Goal: Navigation & Orientation: Find specific page/section

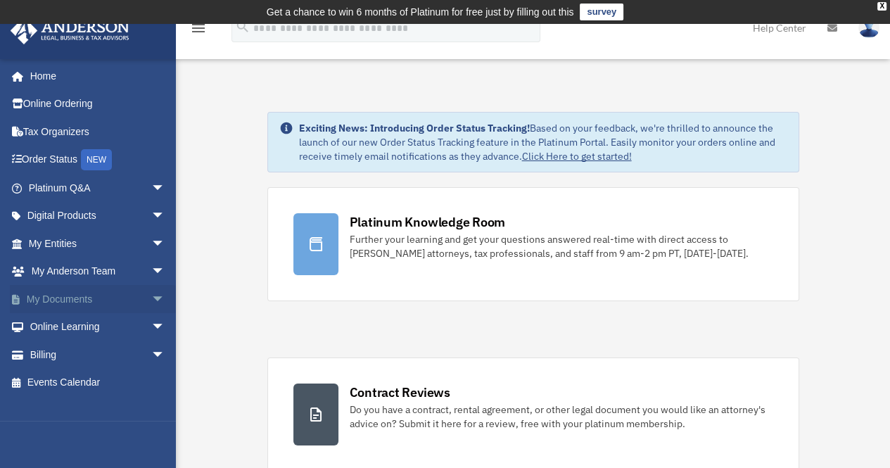
click at [151, 299] on span "arrow_drop_down" at bounding box center [165, 299] width 28 height 29
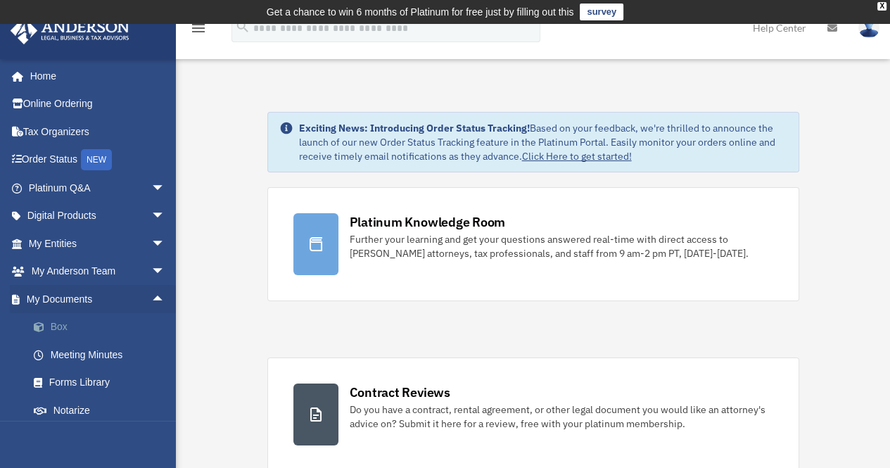
click at [90, 326] on link "Box" at bounding box center [103, 327] width 167 height 28
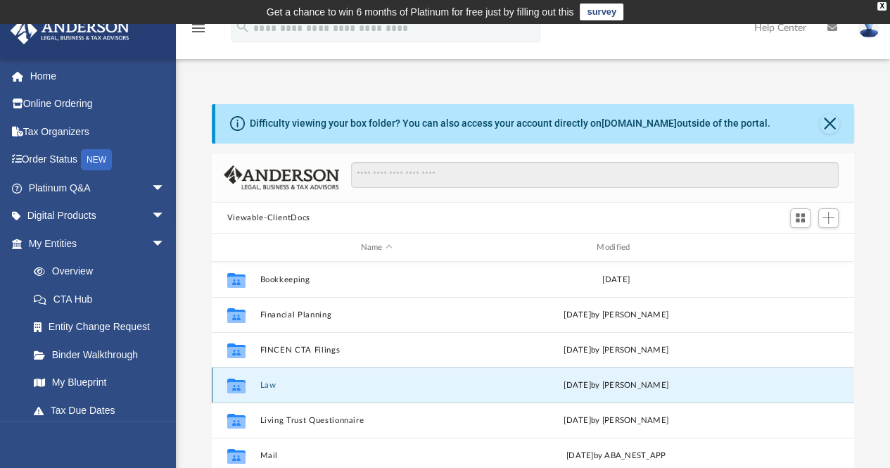
click at [269, 384] on button "Law" at bounding box center [377, 385] width 234 height 9
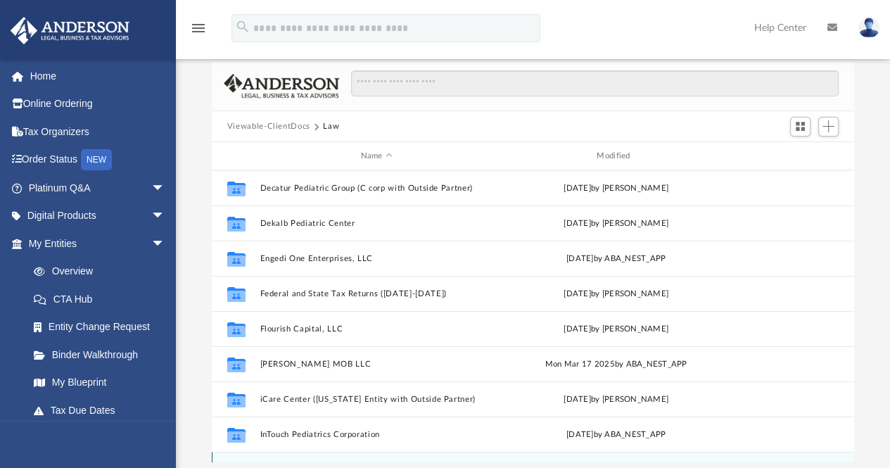
scroll to position [65, 0]
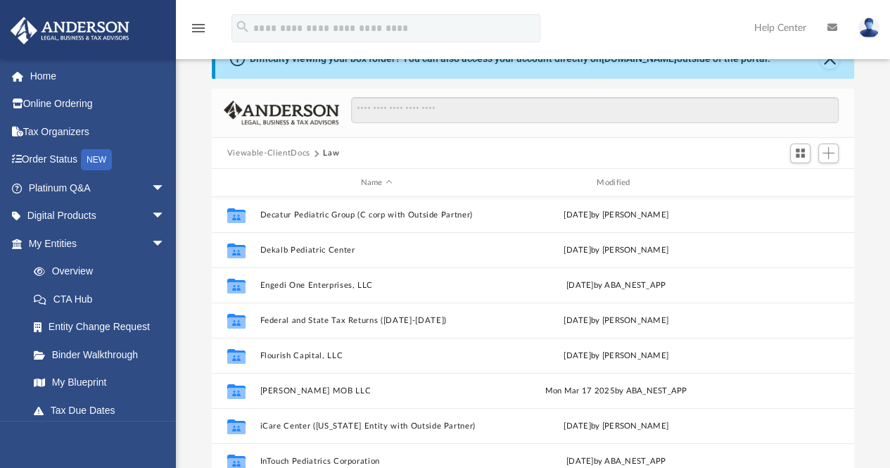
click at [282, 150] on button "Viewable-ClientDocs" at bounding box center [268, 153] width 83 height 13
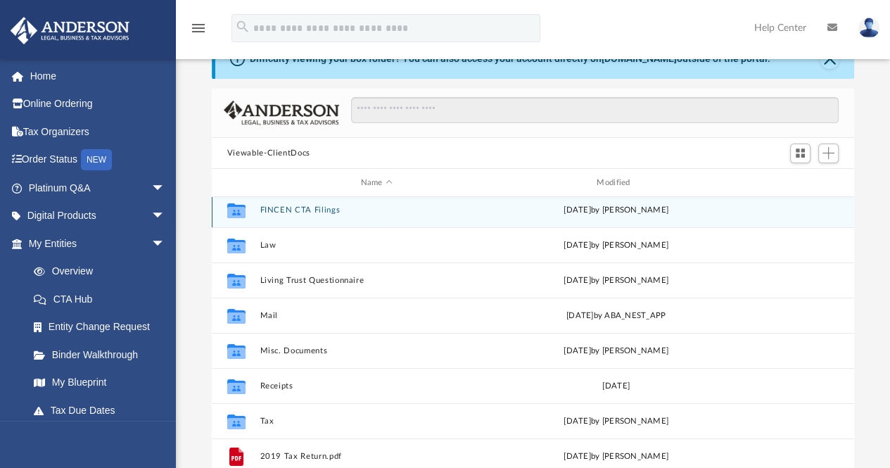
scroll to position [85, 0]
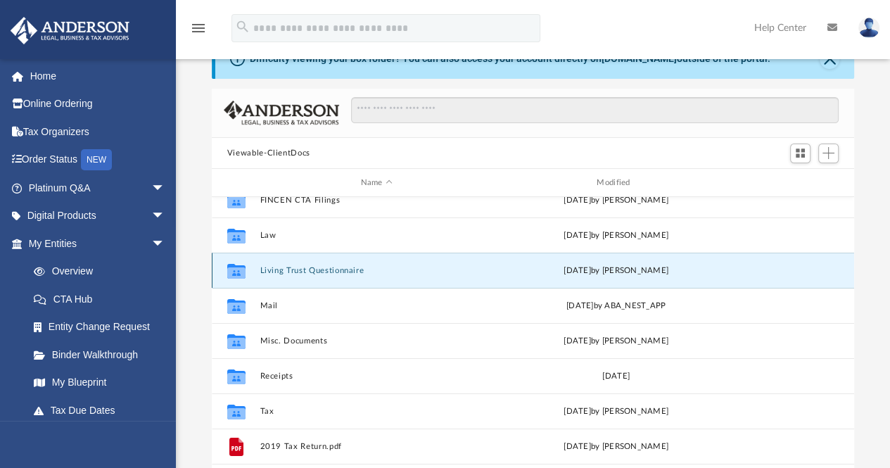
click at [308, 271] on button "Living Trust Questionnaire" at bounding box center [377, 270] width 234 height 9
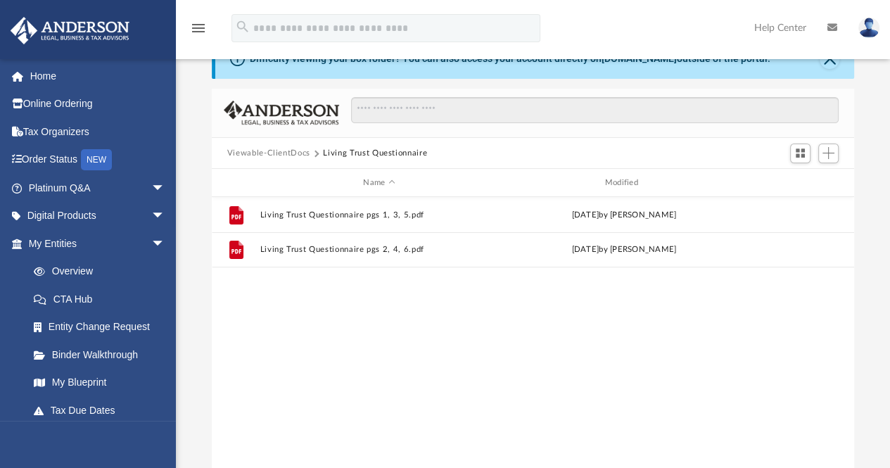
click at [270, 150] on button "Viewable-ClientDocs" at bounding box center [268, 153] width 83 height 13
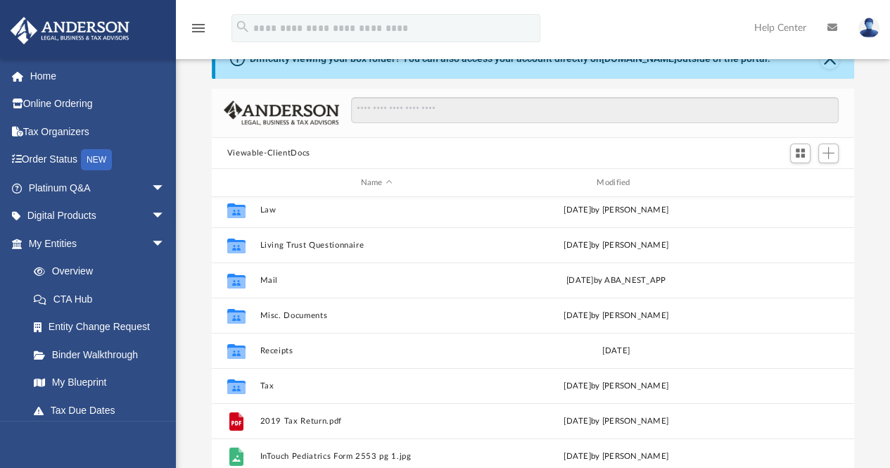
scroll to position [111, 0]
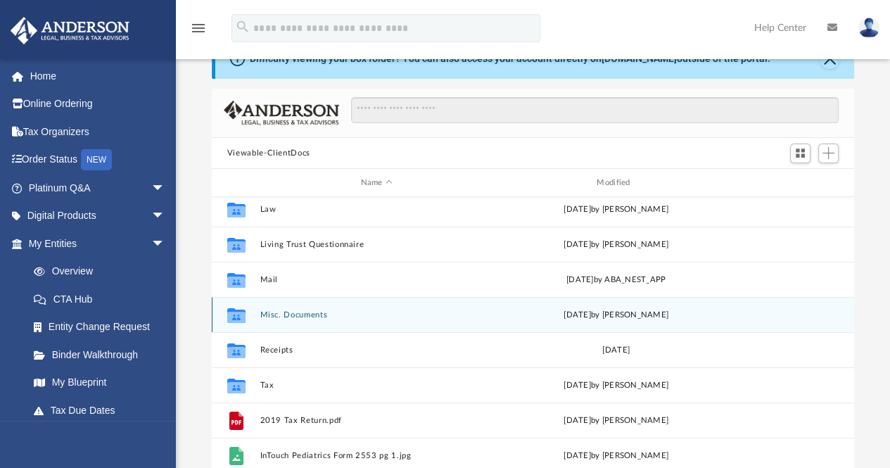
click at [298, 315] on button "Misc. Documents" at bounding box center [377, 314] width 234 height 9
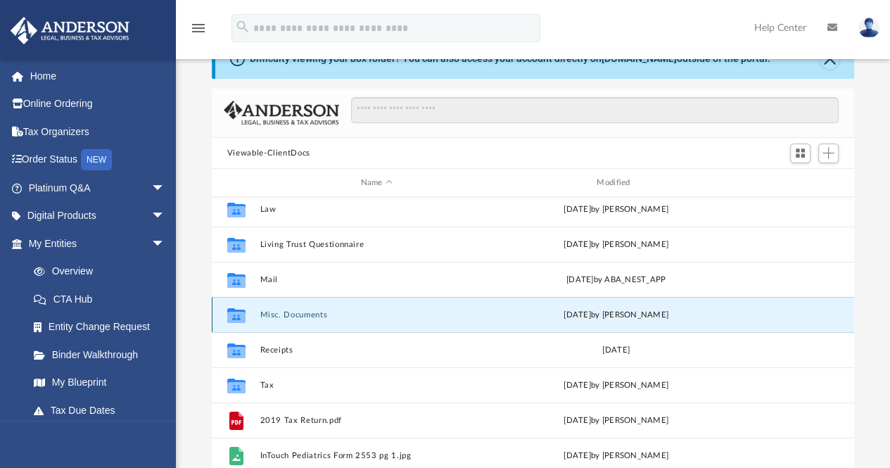
click at [298, 315] on button "Misc. Documents" at bounding box center [377, 314] width 234 height 9
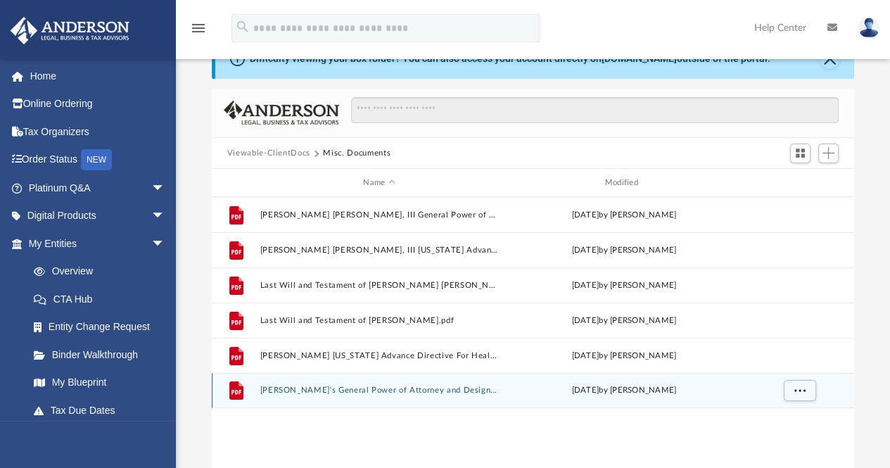
click at [361, 396] on div "File Melinda's General Power of Attorney and Designation of Conservator.pdf Tue…" at bounding box center [533, 390] width 643 height 35
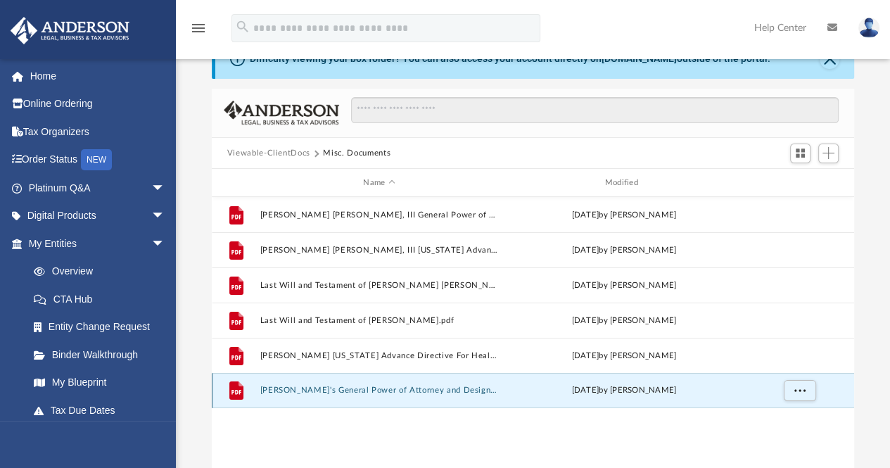
click at [362, 391] on button "Melinda's General Power of Attorney and Designation of Conservator.pdf" at bounding box center [379, 390] width 239 height 9
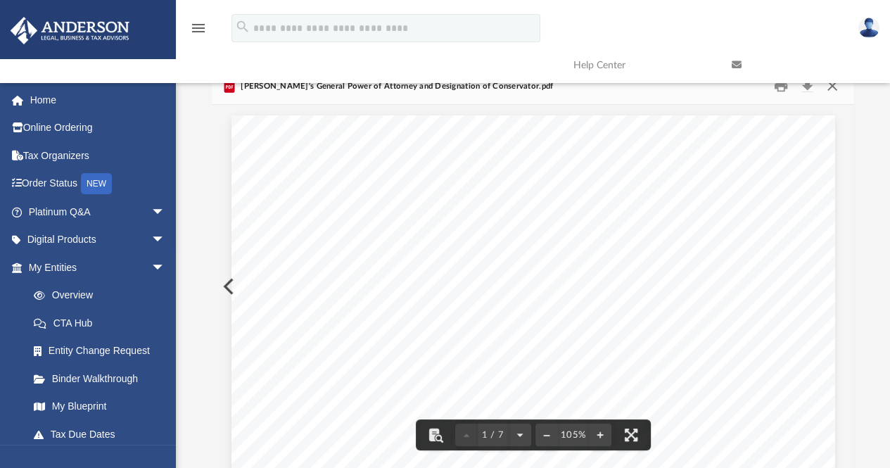
click at [833, 94] on button "Close" at bounding box center [832, 86] width 25 height 22
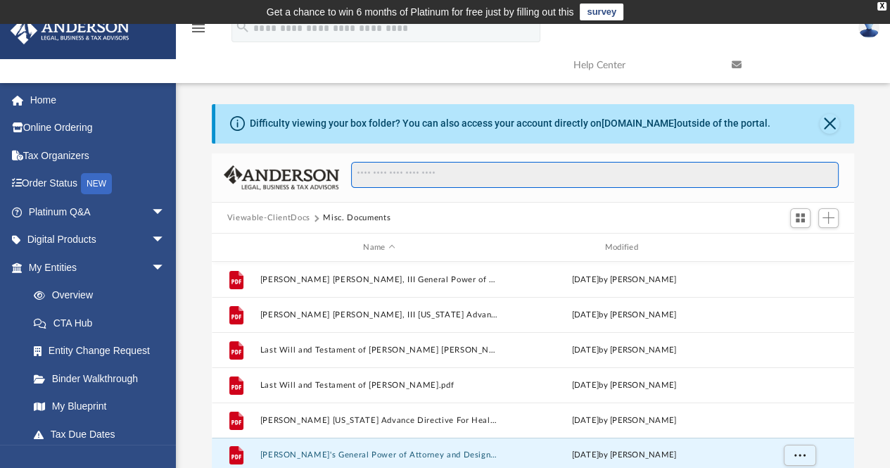
click at [372, 171] on input "Search files and folders" at bounding box center [595, 175] width 488 height 27
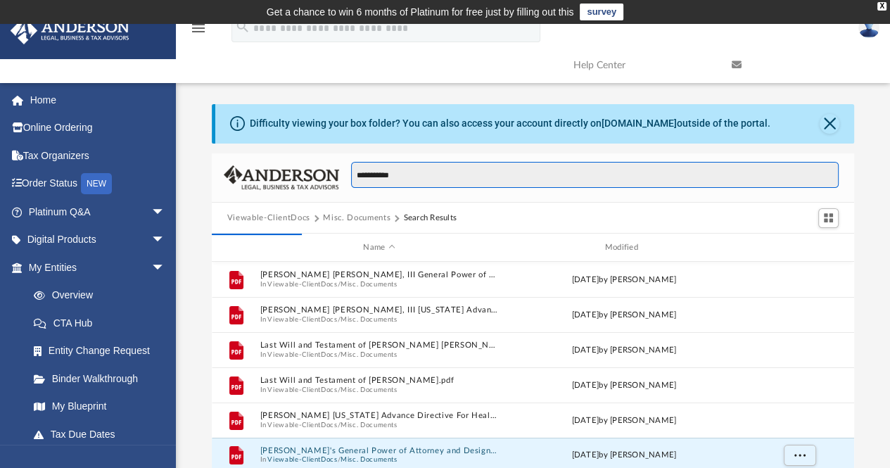
type input "**********"
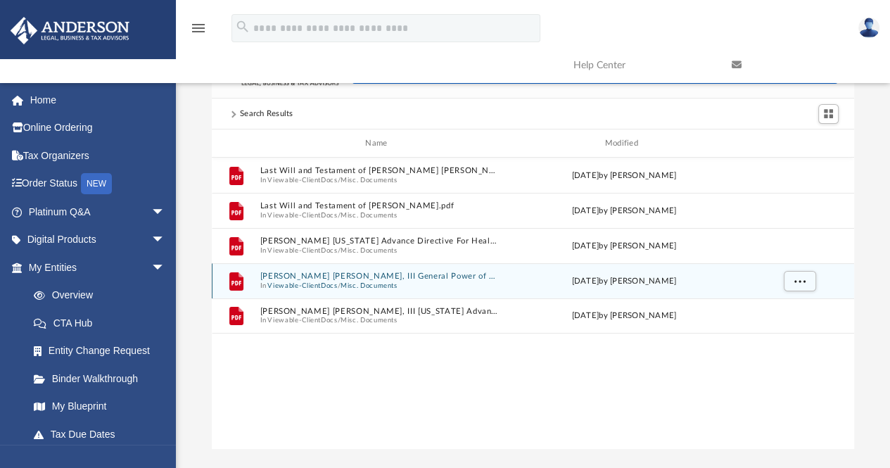
scroll to position [106, 0]
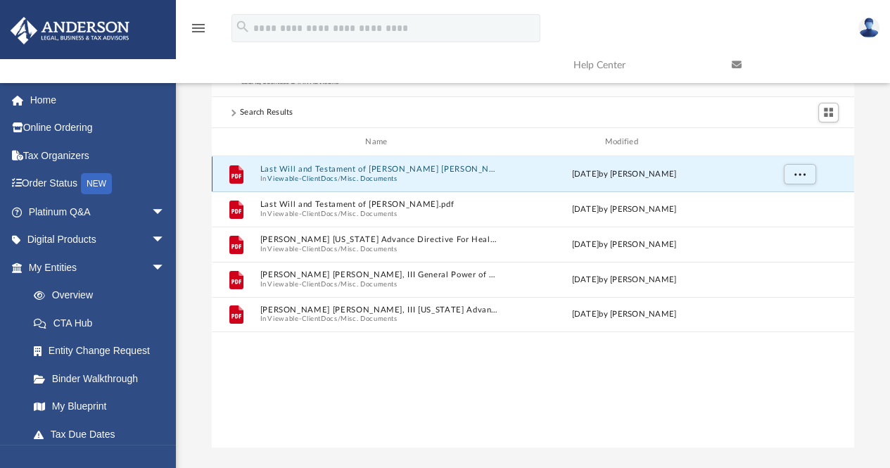
click at [326, 173] on button "Last Will and Testament of George Daniel Willingham III.pdf" at bounding box center [379, 169] width 239 height 9
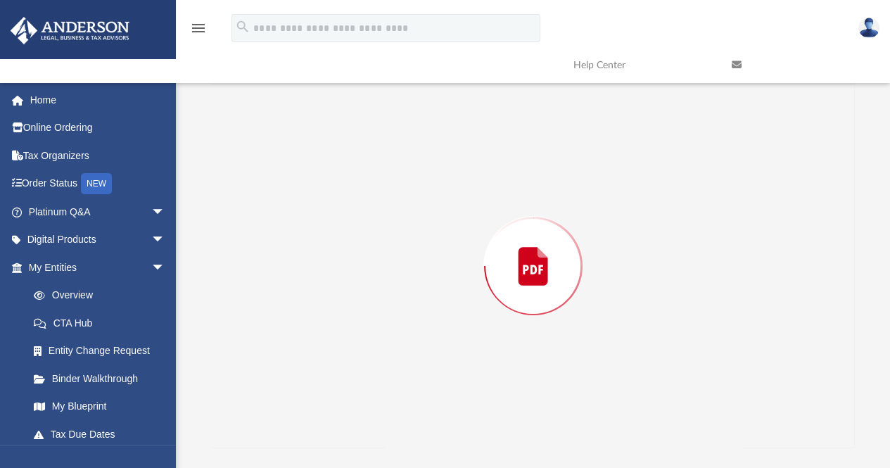
click at [326, 173] on div "Preview" at bounding box center [533, 265] width 643 height 363
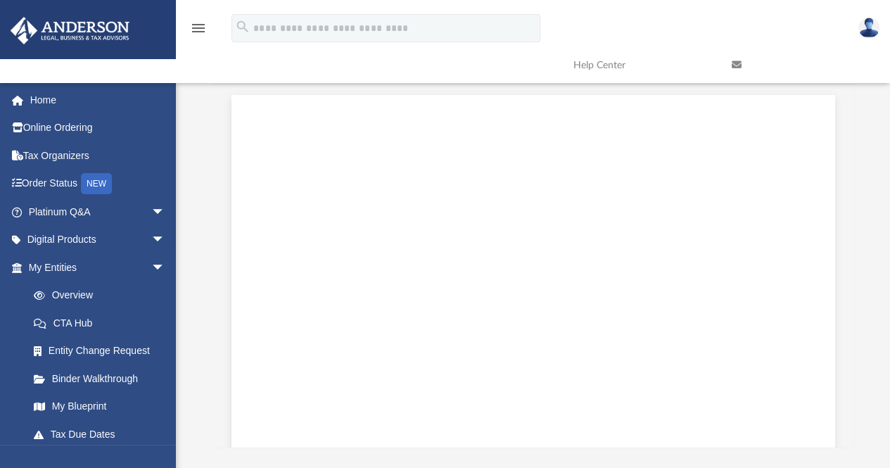
scroll to position [0, 0]
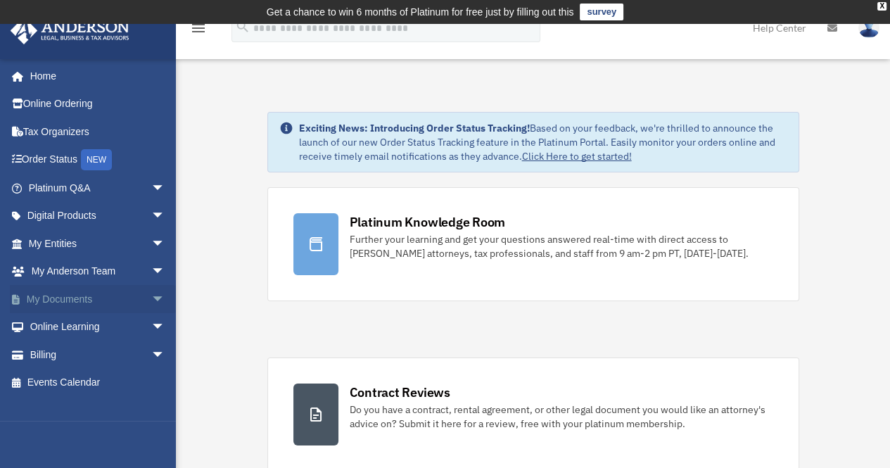
click at [64, 300] on link "My Documents arrow_drop_down" at bounding box center [98, 299] width 177 height 28
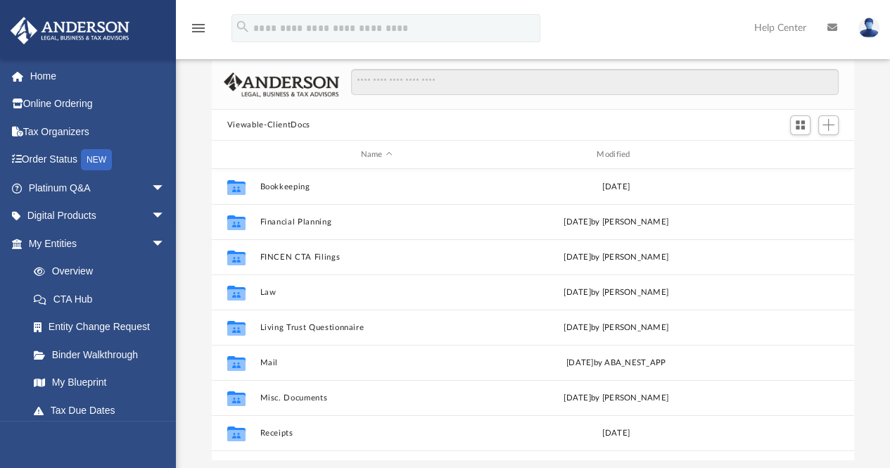
scroll to position [94, 0]
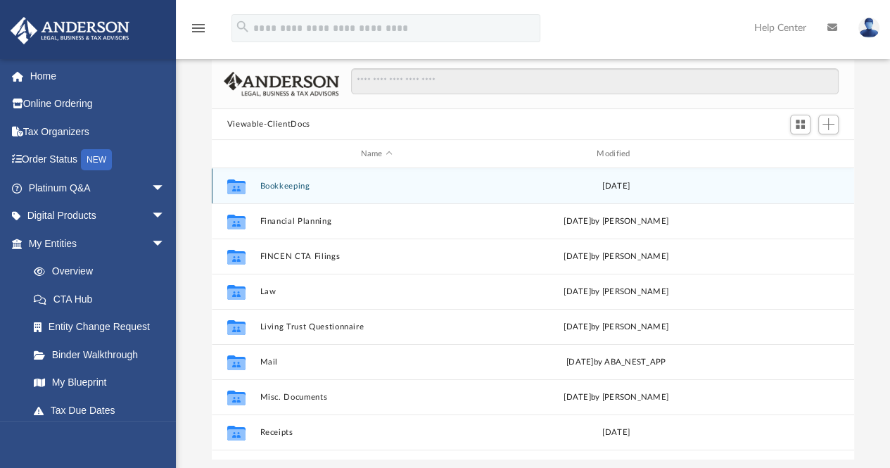
click at [275, 185] on button "Bookkeeping" at bounding box center [377, 186] width 234 height 9
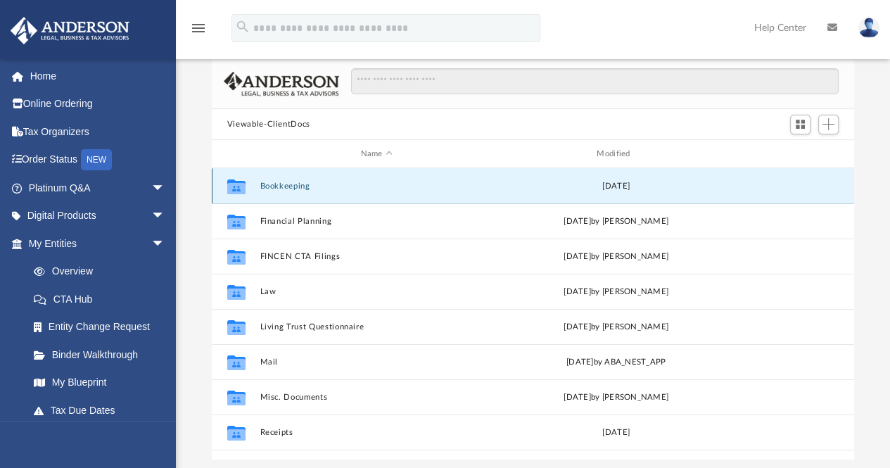
click at [275, 185] on button "Bookkeeping" at bounding box center [377, 186] width 234 height 9
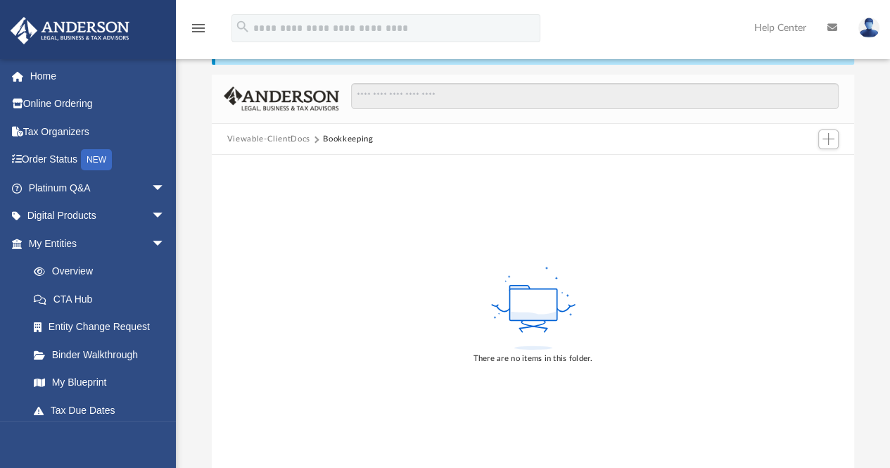
scroll to position [76, 0]
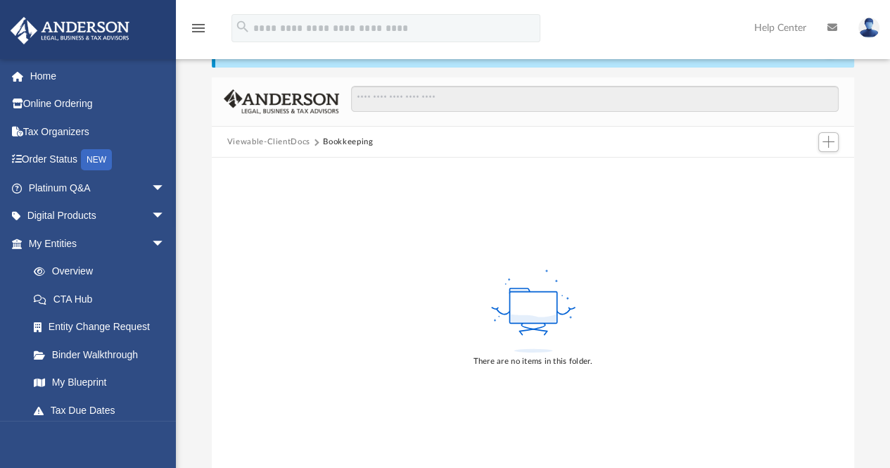
click at [286, 140] on button "Viewable-ClientDocs" at bounding box center [268, 142] width 83 height 13
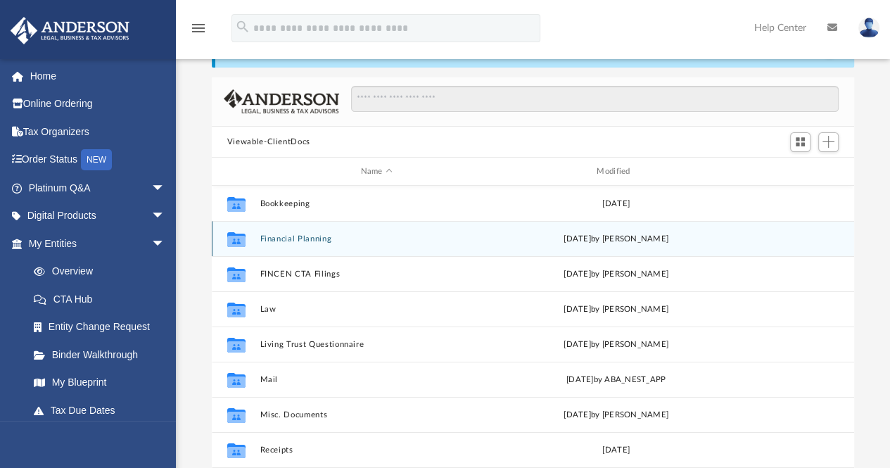
scroll to position [309, 632]
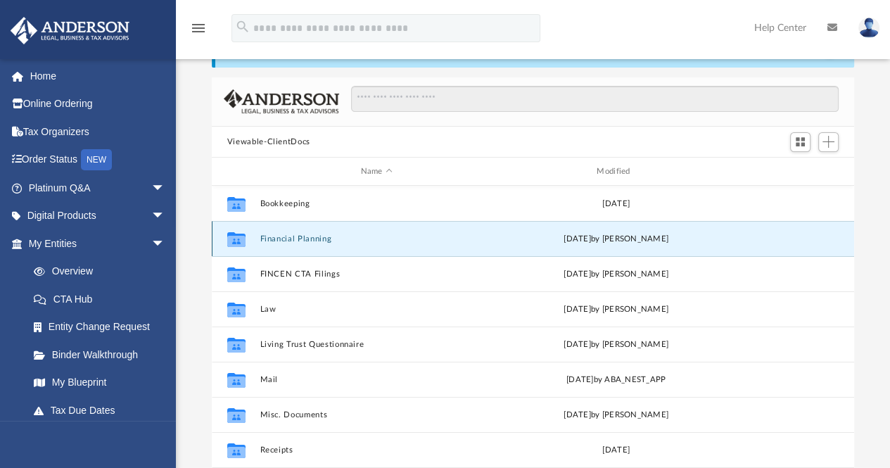
click at [313, 237] on button "Financial Planning" at bounding box center [377, 238] width 234 height 9
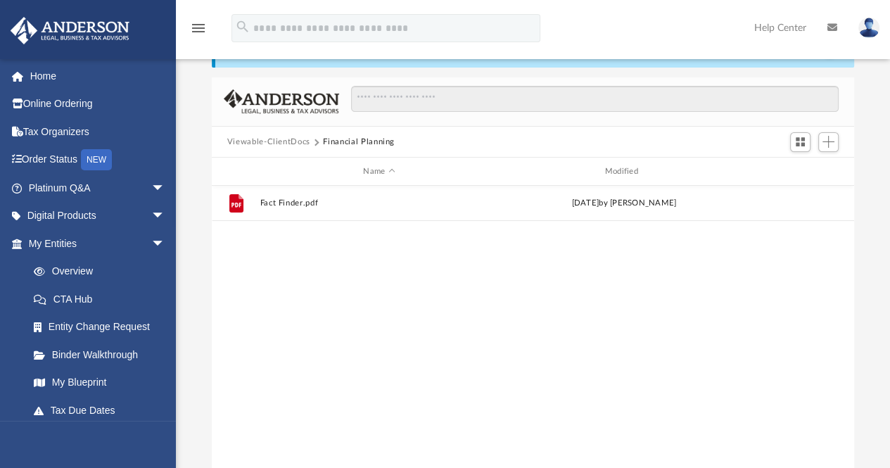
click at [247, 140] on button "Viewable-ClientDocs" at bounding box center [268, 142] width 83 height 13
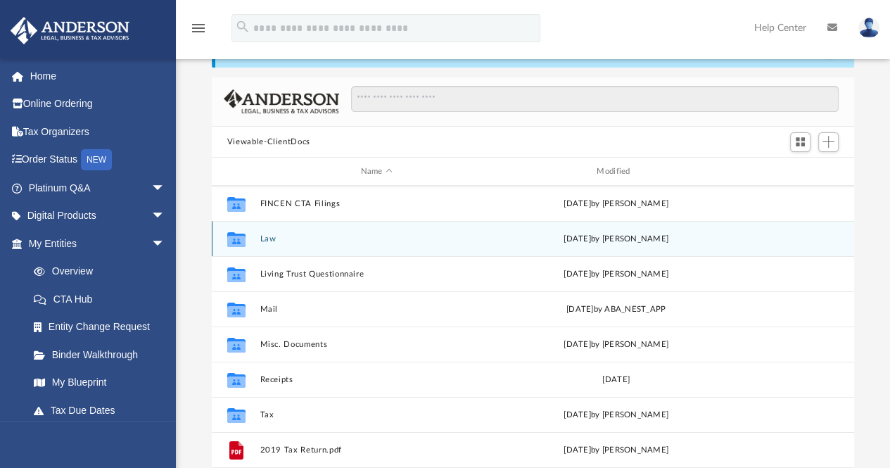
scroll to position [69, 0]
click at [238, 241] on icon "grid" at bounding box center [236, 241] width 18 height 15
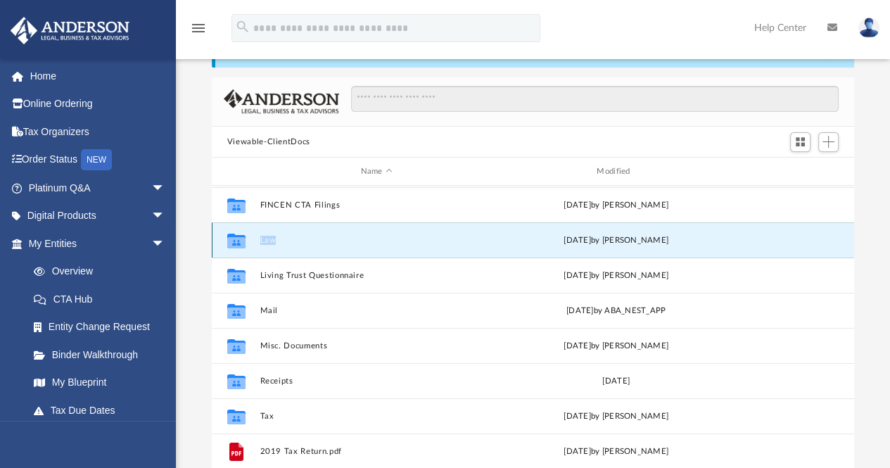
click at [238, 241] on icon "grid" at bounding box center [236, 241] width 18 height 15
click at [250, 245] on div "Collaborated Folder" at bounding box center [236, 240] width 35 height 23
click at [272, 240] on button "Law" at bounding box center [377, 240] width 234 height 9
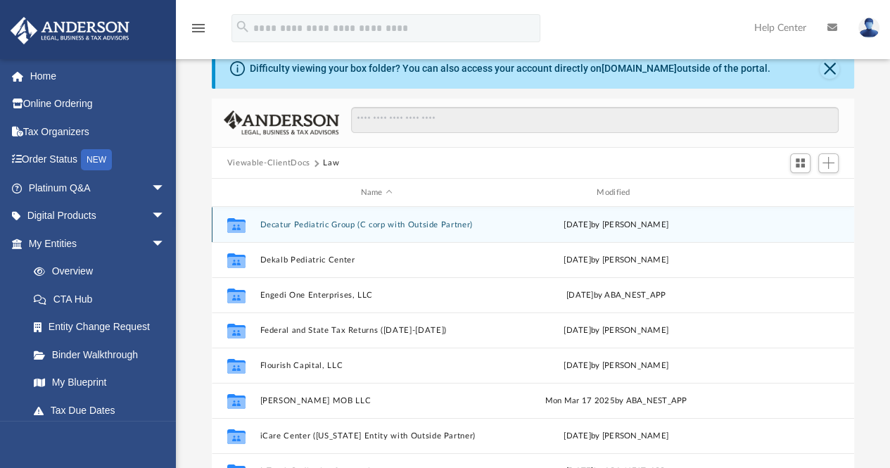
scroll to position [54, 0]
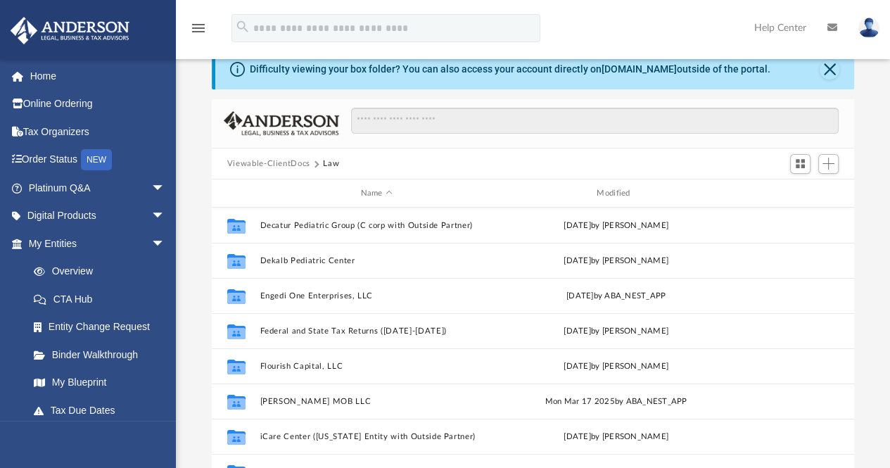
click at [272, 167] on button "Viewable-ClientDocs" at bounding box center [268, 164] width 83 height 13
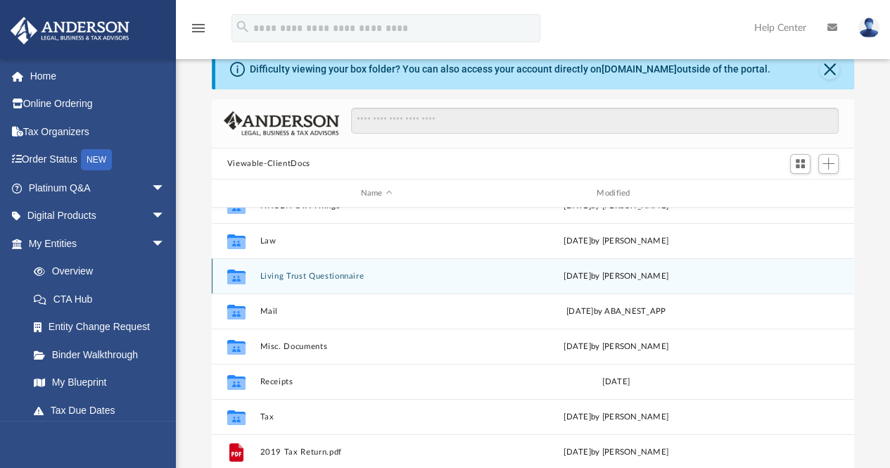
scroll to position [92, 0]
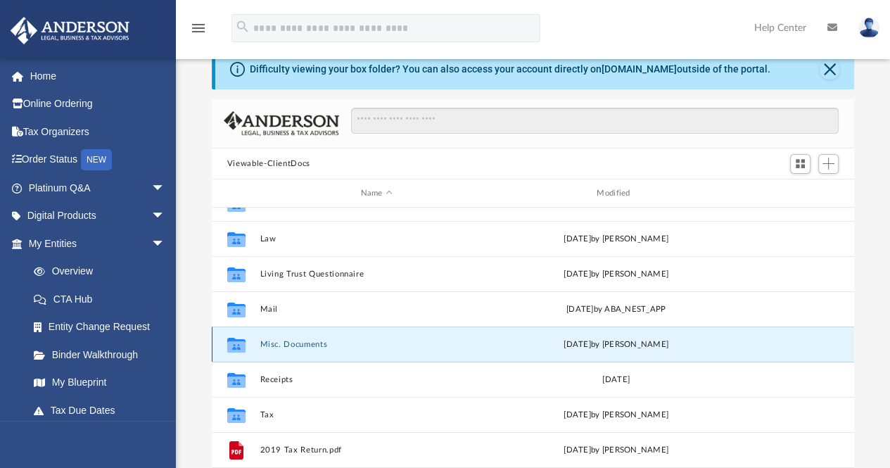
click at [299, 346] on button "Misc. Documents" at bounding box center [377, 344] width 234 height 9
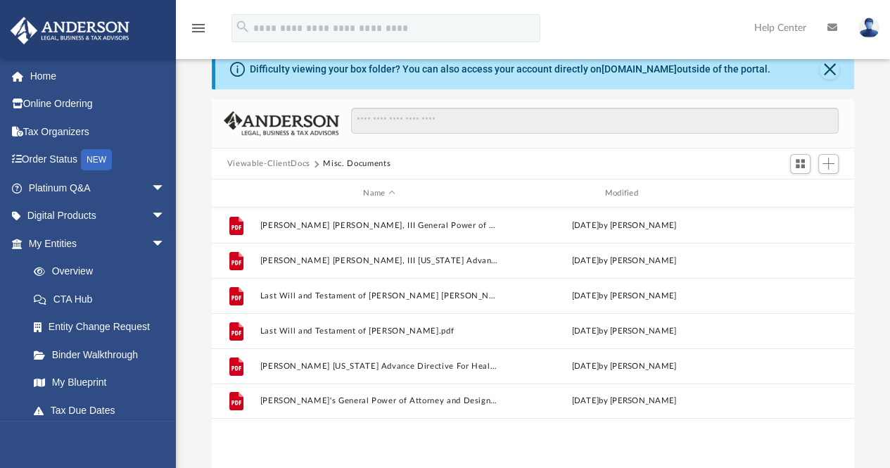
scroll to position [0, 0]
